Goal: Information Seeking & Learning: Learn about a topic

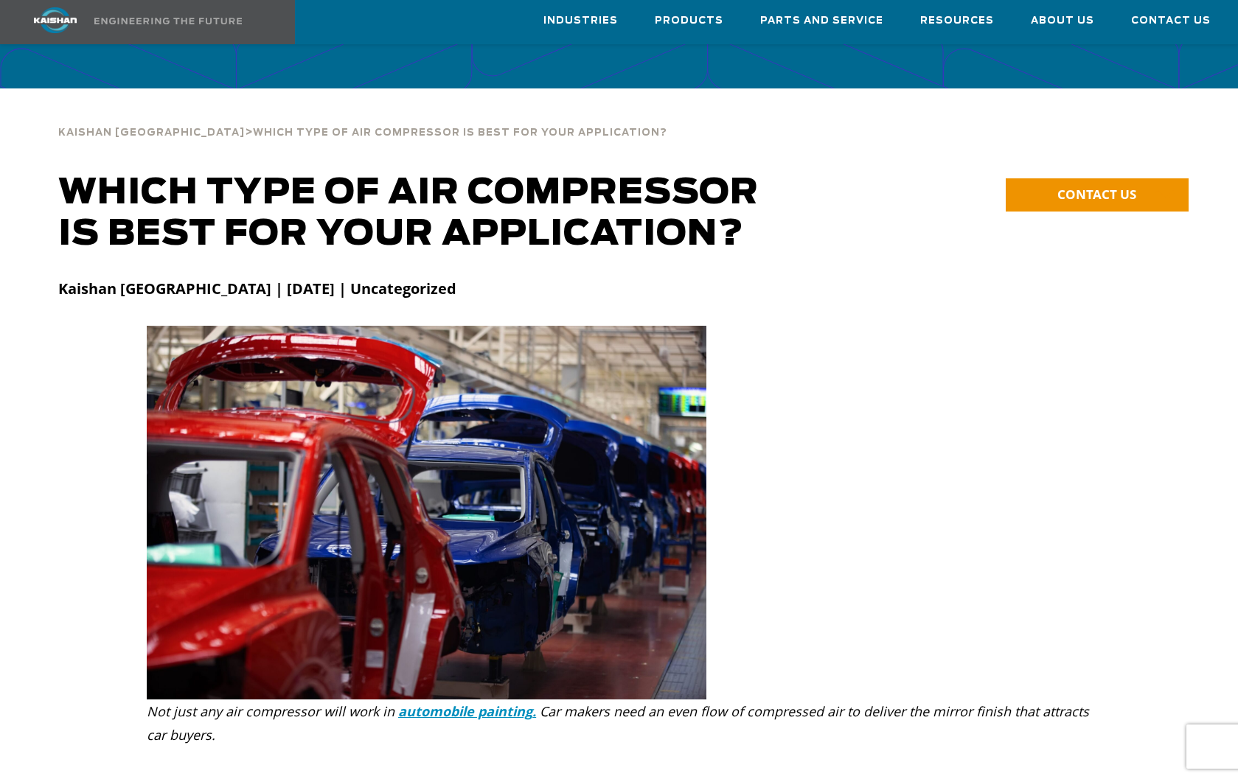
scroll to position [3229, 0]
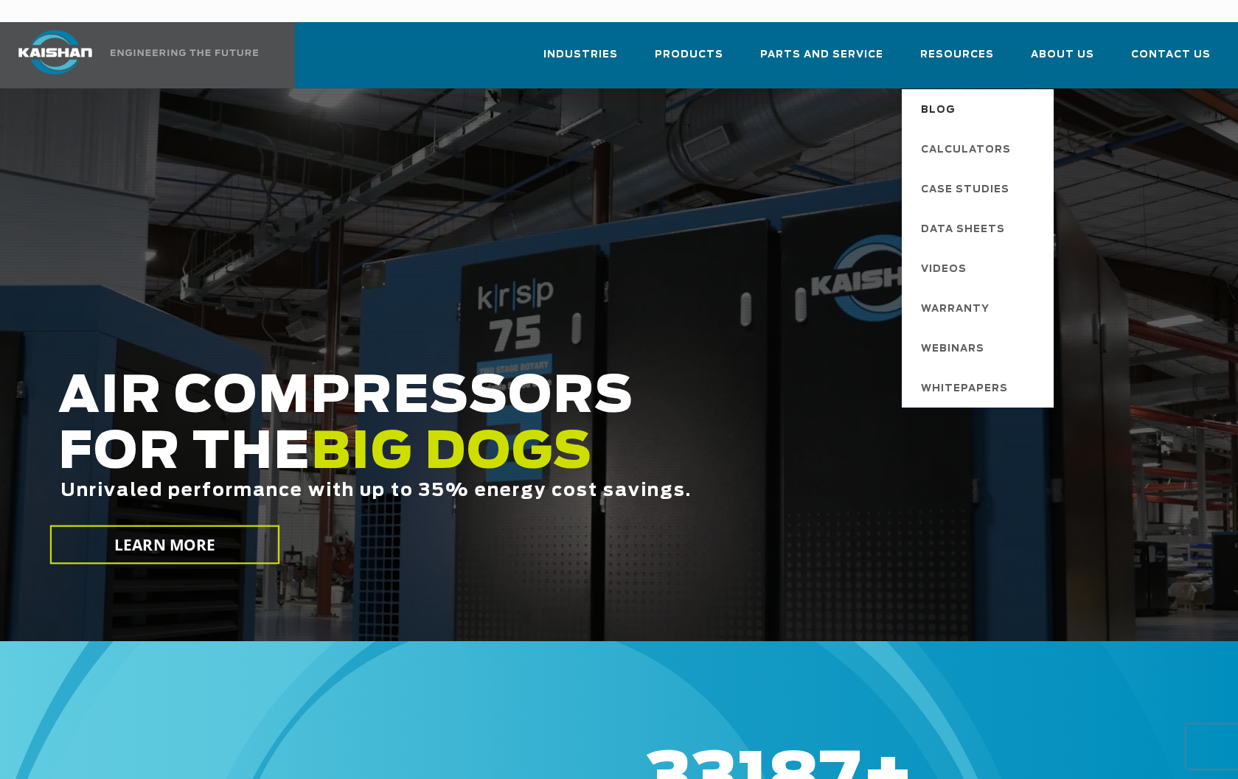
click at [943, 98] on span "Blog" at bounding box center [938, 110] width 35 height 25
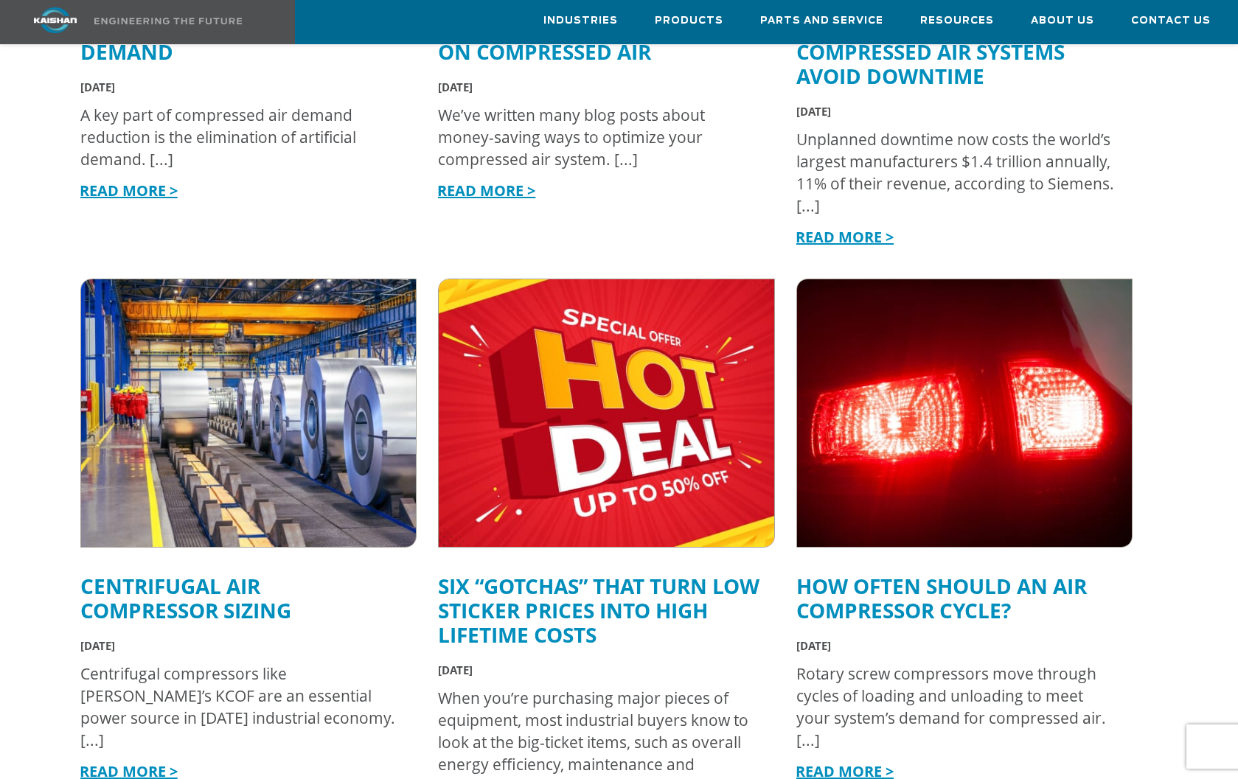
scroll to position [874, 0]
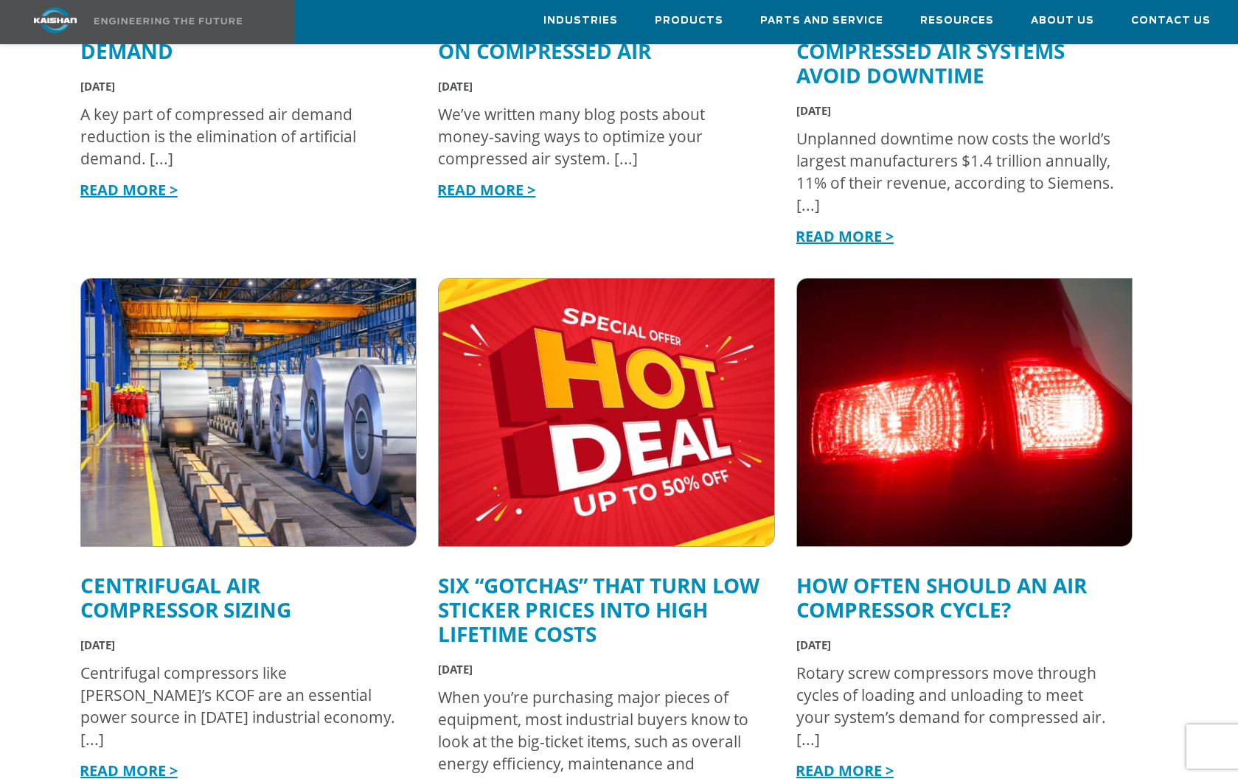
click at [563, 571] on link "Six “Gotchas” That Turn Low Sticker Prices into High Lifetime Costs" at bounding box center [598, 609] width 321 height 77
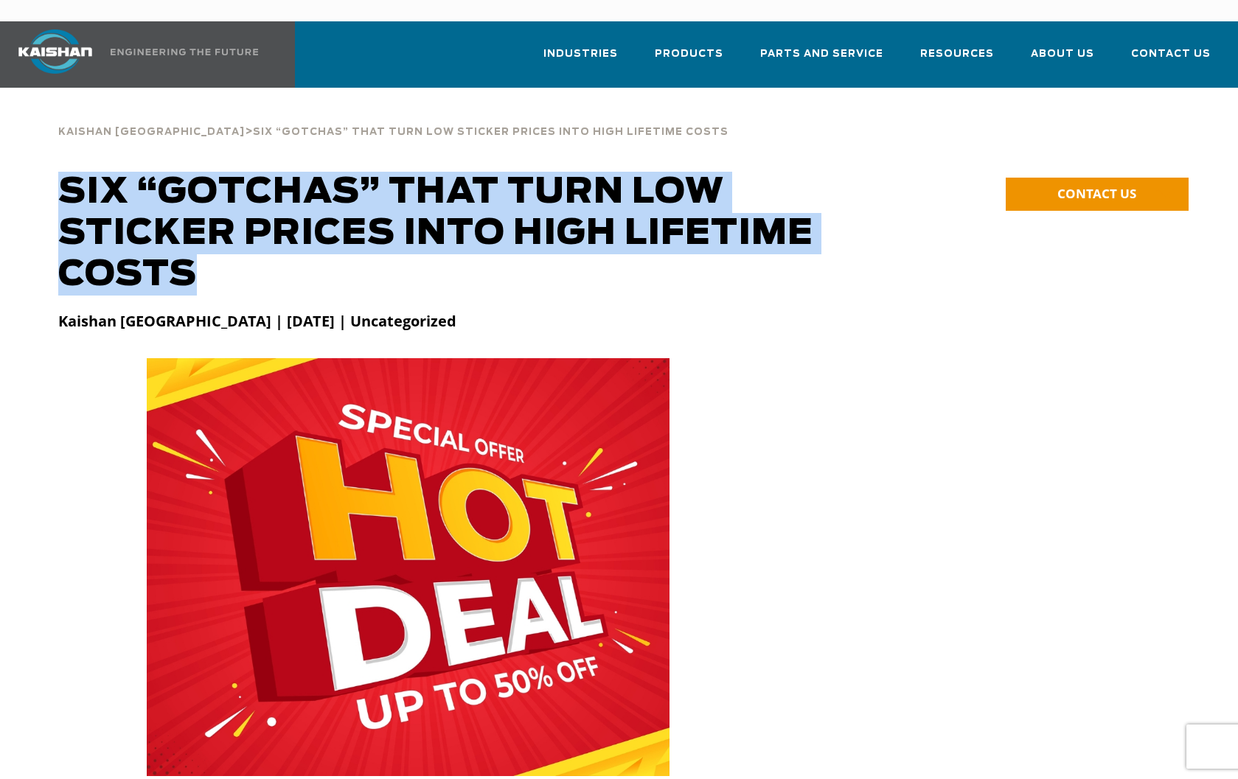
drag, startPoint x: 192, startPoint y: 243, endPoint x: 41, endPoint y: 186, distance: 161.4
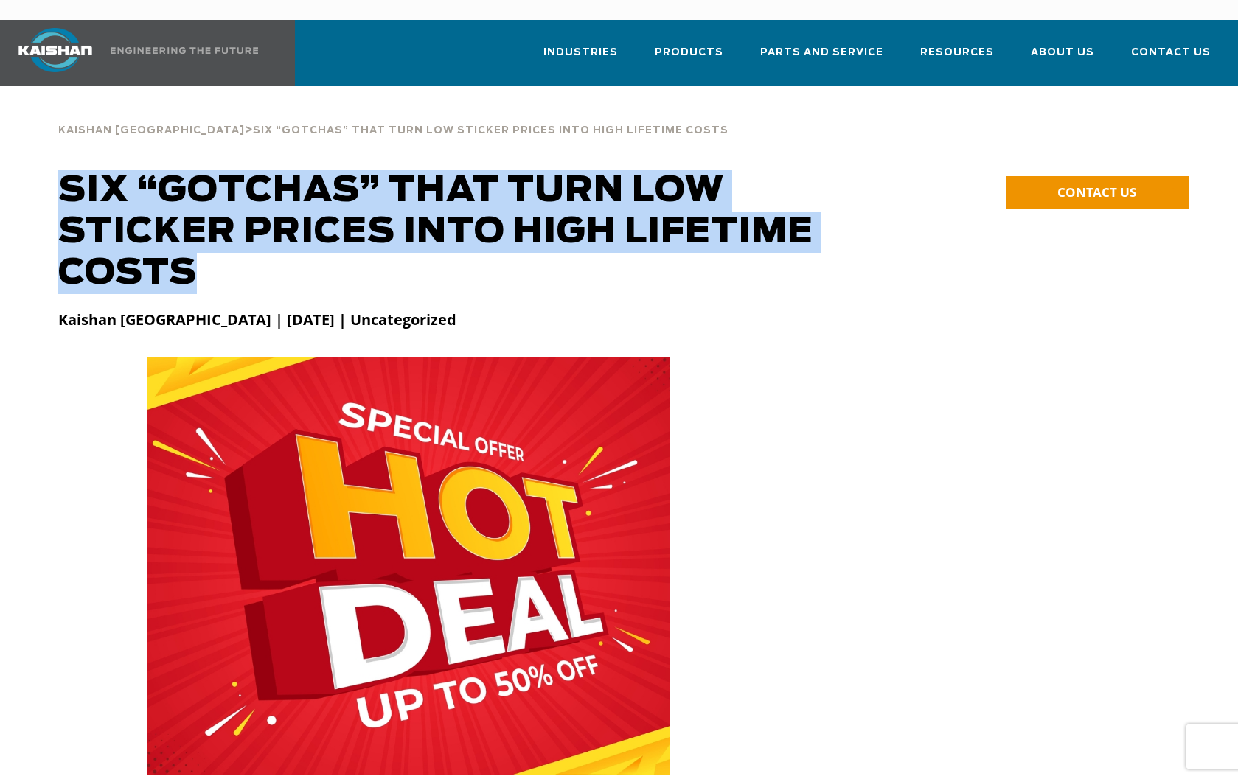
copy div "Six “Gotchas” That Turn Low Sticker Prices into High Lifetime Costs"
